Goal: Task Accomplishment & Management: Use online tool/utility

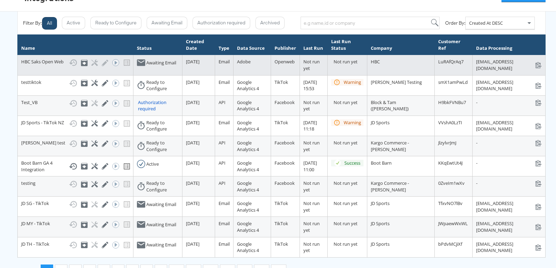
scroll to position [47, 0]
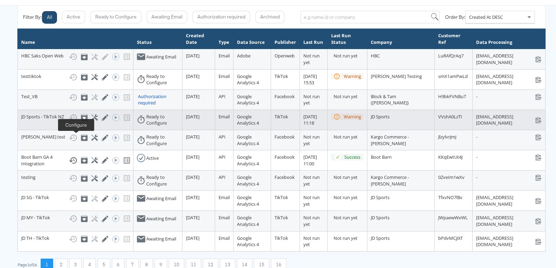
click at [91, 121] on icon at bounding box center [94, 117] width 7 height 7
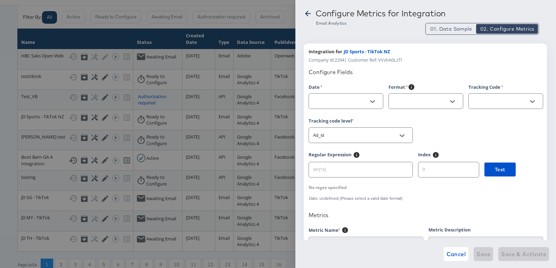
click at [308, 15] on icon at bounding box center [308, 13] width 8 height 8
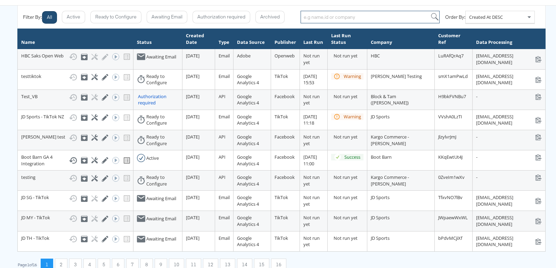
click at [316, 15] on input "search" at bounding box center [370, 17] width 139 height 13
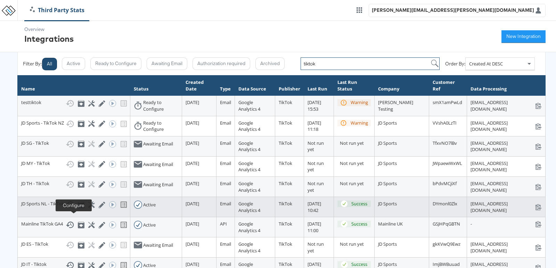
type input "tiktok"
click at [88, 208] on icon at bounding box center [91, 204] width 7 height 7
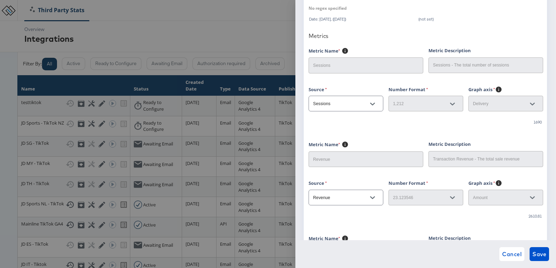
scroll to position [181, 0]
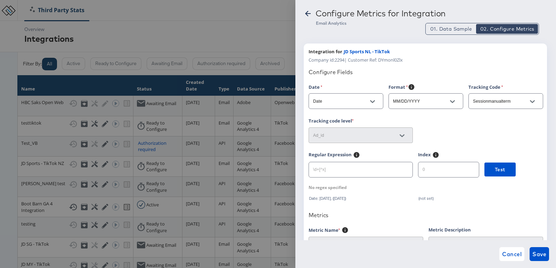
click at [306, 13] on icon at bounding box center [308, 14] width 6 height 6
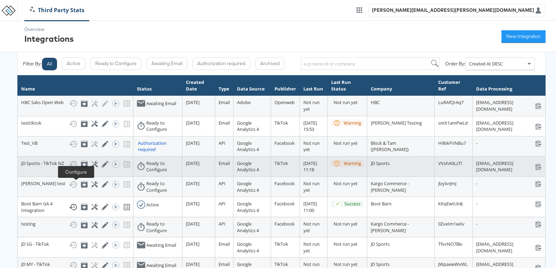
click at [91, 167] on icon at bounding box center [94, 164] width 7 height 7
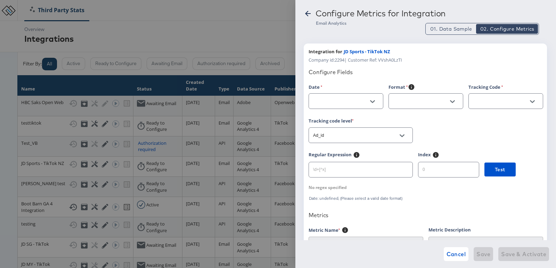
click at [372, 102] on icon "Open" at bounding box center [372, 101] width 5 height 3
click at [374, 99] on icon "Open" at bounding box center [372, 101] width 5 height 5
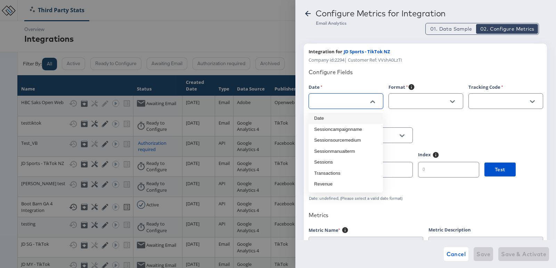
click at [335, 122] on li "Date" at bounding box center [346, 118] width 74 height 11
type input "Date"
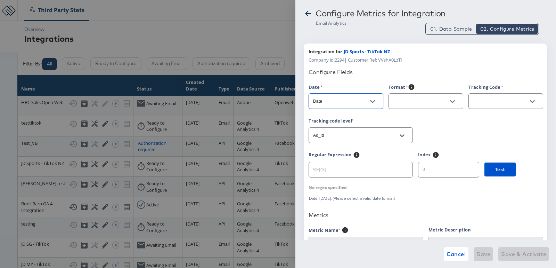
click at [453, 101] on icon "Open" at bounding box center [452, 101] width 5 height 5
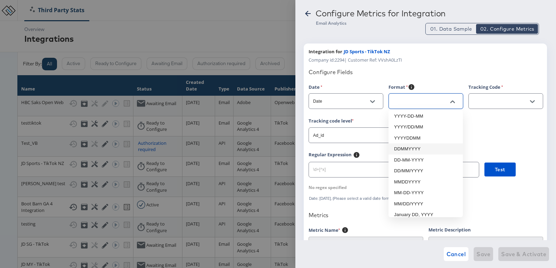
scroll to position [37, 0]
click at [411, 198] on li "MM/DD/YYYY" at bounding box center [426, 202] width 74 height 11
type input "MM/DD/YYYY"
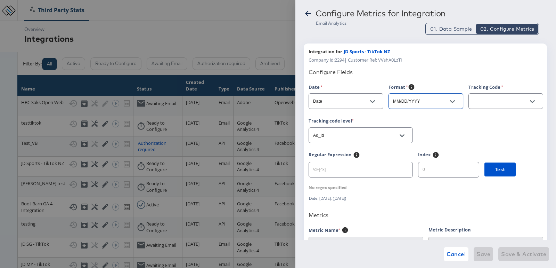
click at [536, 98] on button "Open" at bounding box center [533, 101] width 10 height 10
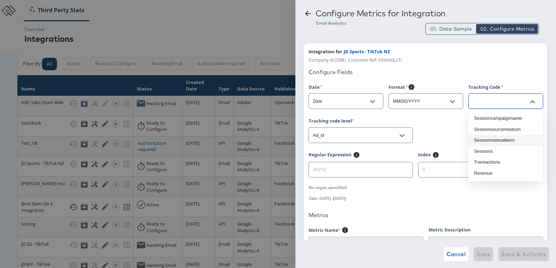
click at [493, 139] on li "Sessionmanualterm" at bounding box center [506, 140] width 74 height 11
type input "Sessionmanualterm"
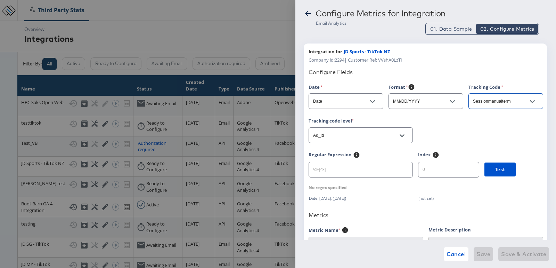
click at [456, 136] on div "Tracking code level Ad_id" at bounding box center [426, 134] width 234 height 34
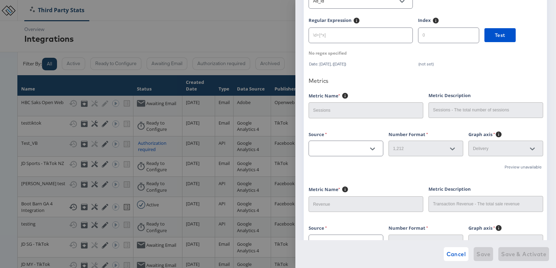
scroll to position [136, 0]
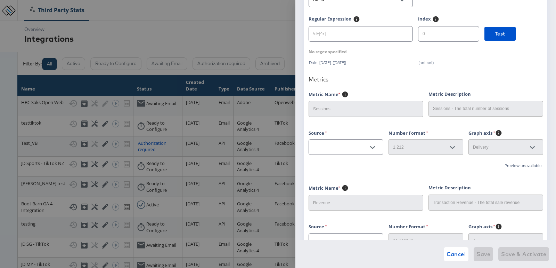
click at [375, 146] on button "Open" at bounding box center [373, 147] width 10 height 10
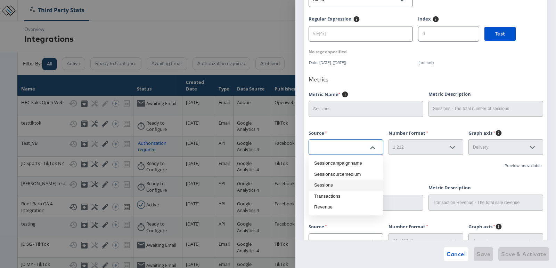
click at [326, 186] on li "Sessions" at bounding box center [346, 184] width 74 height 11
type input "Sessions"
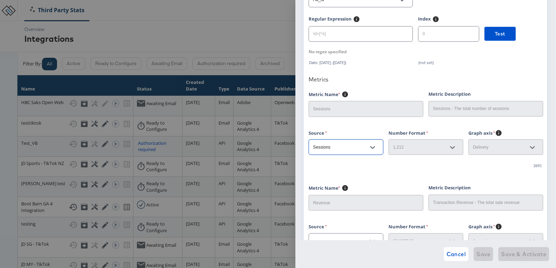
click at [389, 156] on div "Number Format 1,212" at bounding box center [429, 146] width 80 height 34
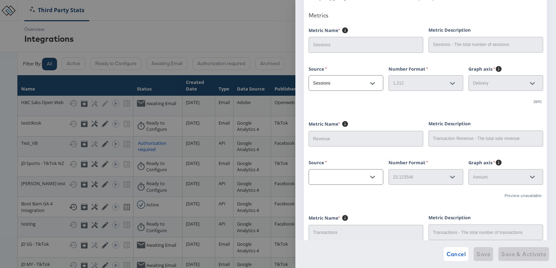
scroll to position [200, 0]
click at [373, 174] on icon "Open" at bounding box center [372, 176] width 5 height 5
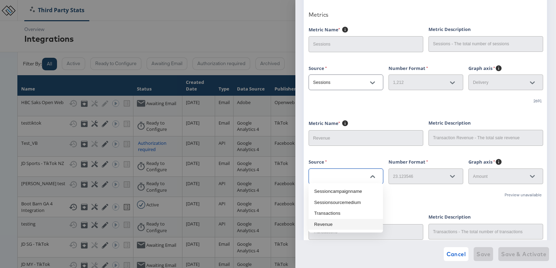
click at [325, 224] on li "Revenue" at bounding box center [346, 224] width 74 height 11
type input "Revenue"
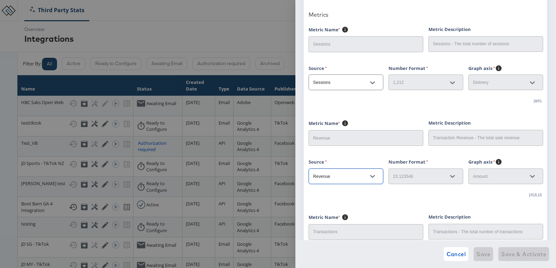
click at [376, 152] on div "Configure Fields Date Date Format MM/DD/YYYY Tracking Code Sessionmanualterm Tr…" at bounding box center [426, 82] width 234 height 439
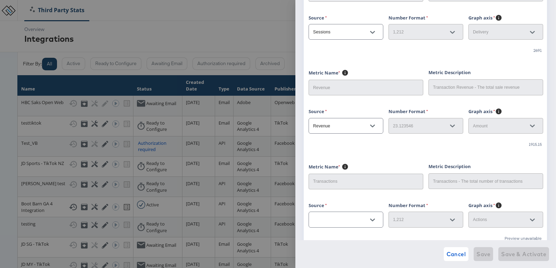
scroll to position [285, 0]
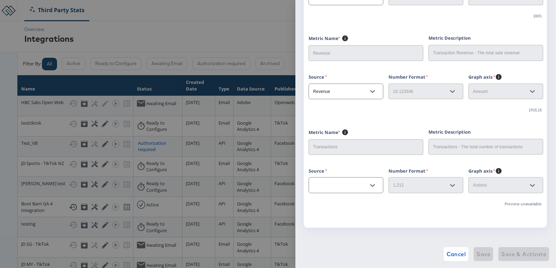
click at [370, 183] on icon "Open" at bounding box center [372, 185] width 5 height 5
click at [330, 223] on li "Transactions" at bounding box center [346, 221] width 74 height 11
type input "Transactions"
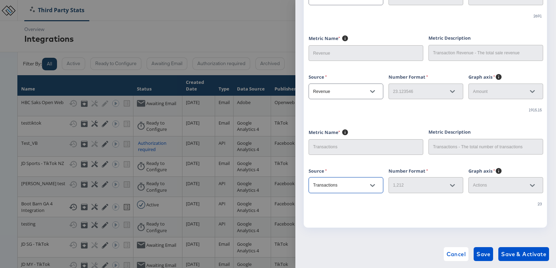
click at [527, 255] on span "Save & Activate" at bounding box center [524, 254] width 45 height 10
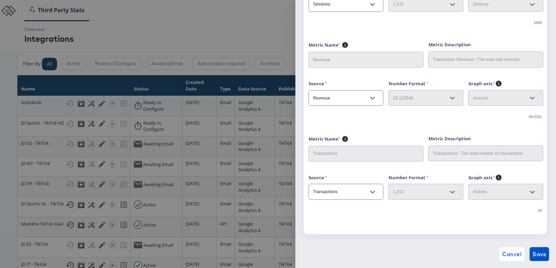
scroll to position [285, 0]
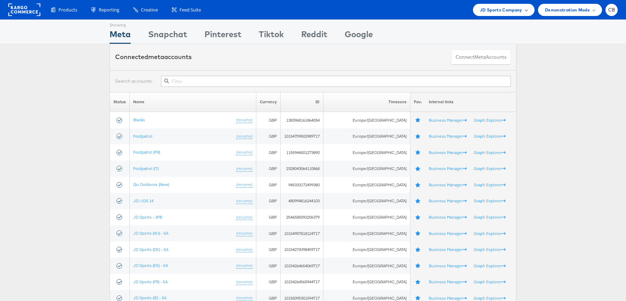
click at [513, 10] on span "JD Sports Company" at bounding box center [501, 9] width 42 height 7
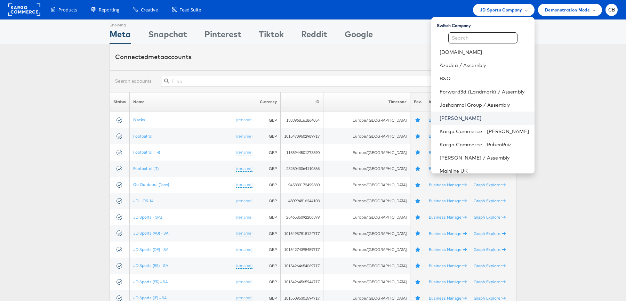
click at [457, 118] on link "[PERSON_NAME]" at bounding box center [484, 118] width 89 height 7
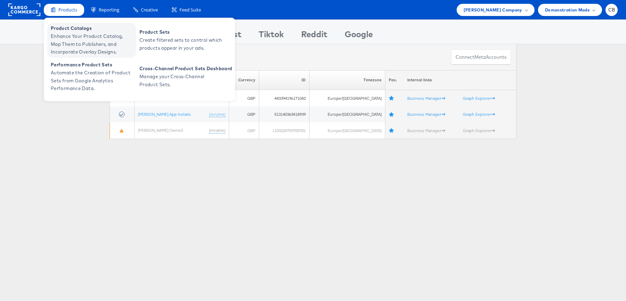
click at [68, 34] on span "Enhance Your Product Catalog, Map Them to Publishers, and Incorporate Overlay D…" at bounding box center [92, 44] width 83 height 24
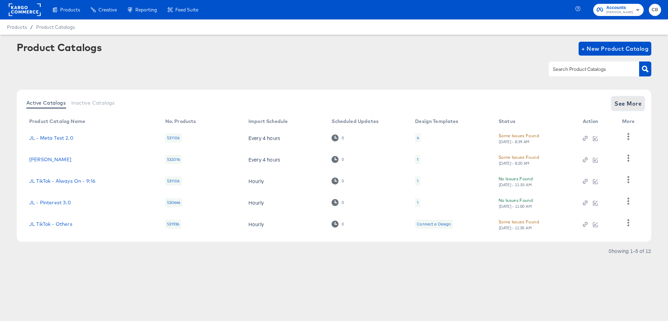
click at [628, 104] on span "See More" at bounding box center [627, 104] width 27 height 10
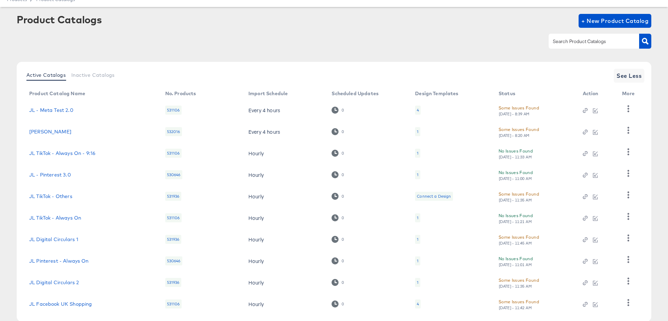
scroll to position [45, 0]
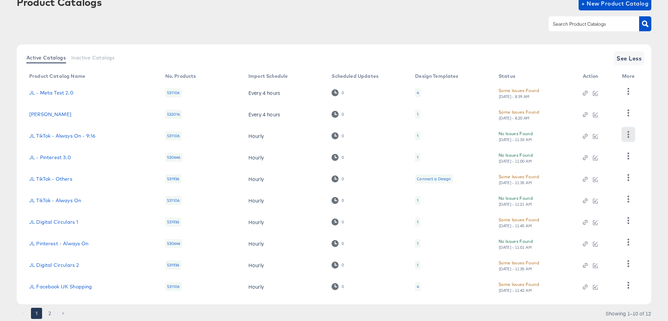
click at [625, 137] on icon "button" at bounding box center [628, 134] width 7 height 7
click at [577, 161] on div "HUD Checks (Internal)" at bounding box center [600, 159] width 70 height 11
